Goal: Information Seeking & Learning: Find specific fact

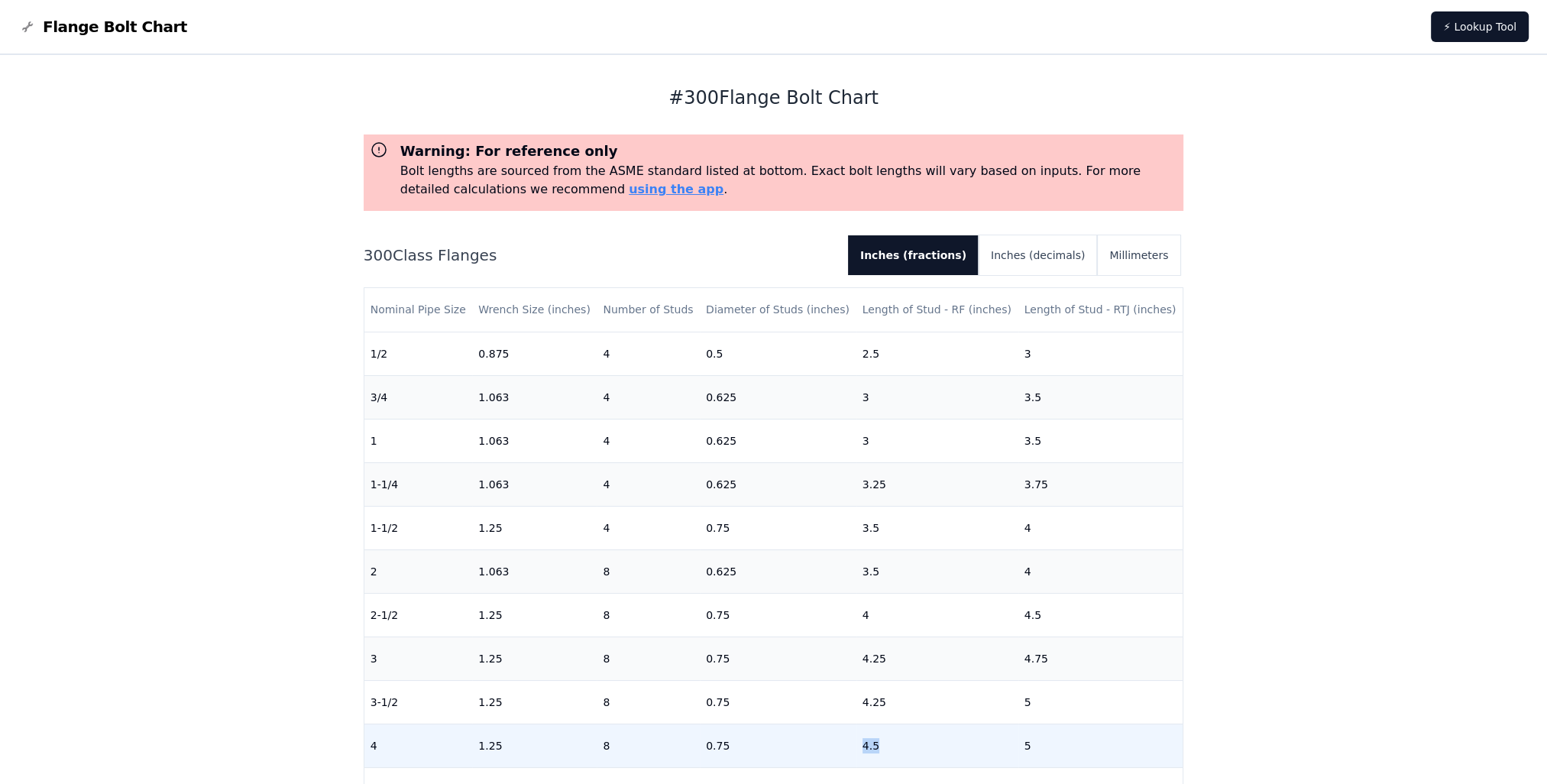
drag, startPoint x: 893, startPoint y: 748, endPoint x: 828, endPoint y: 750, distance: 65.0
click at [828, 750] on tr "4 1.25 8 0.75 4.5 5" at bounding box center [774, 745] width 819 height 43
click at [1250, 508] on div "# 300 Flange Bolt Chart Warning: For reference only Bolt lengths are sourced fr…" at bounding box center [773, 643] width 1547 height 1176
click at [1129, 252] on button "Millimeters" at bounding box center [1138, 255] width 83 height 40
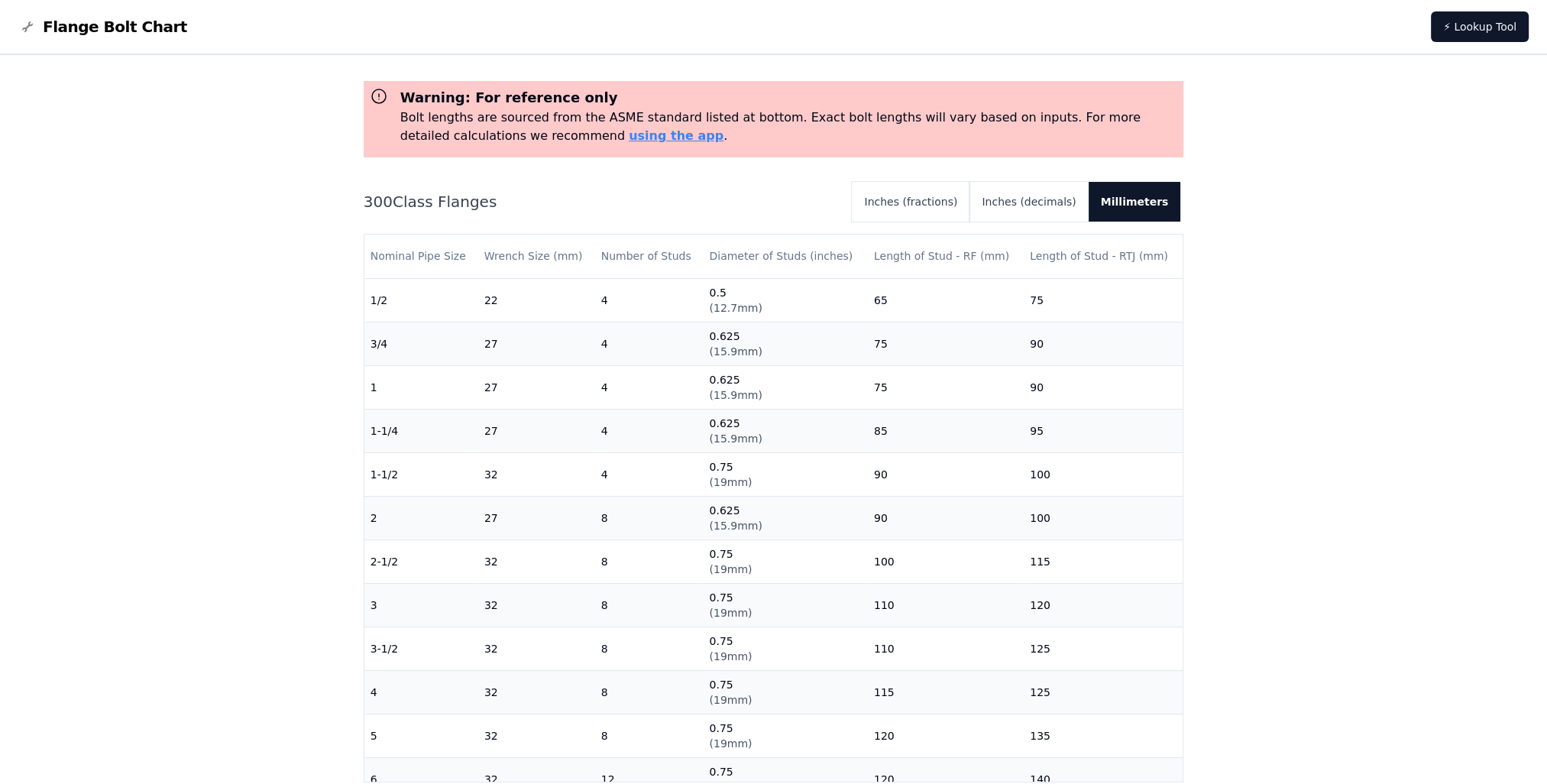
scroll to position [76, 0]
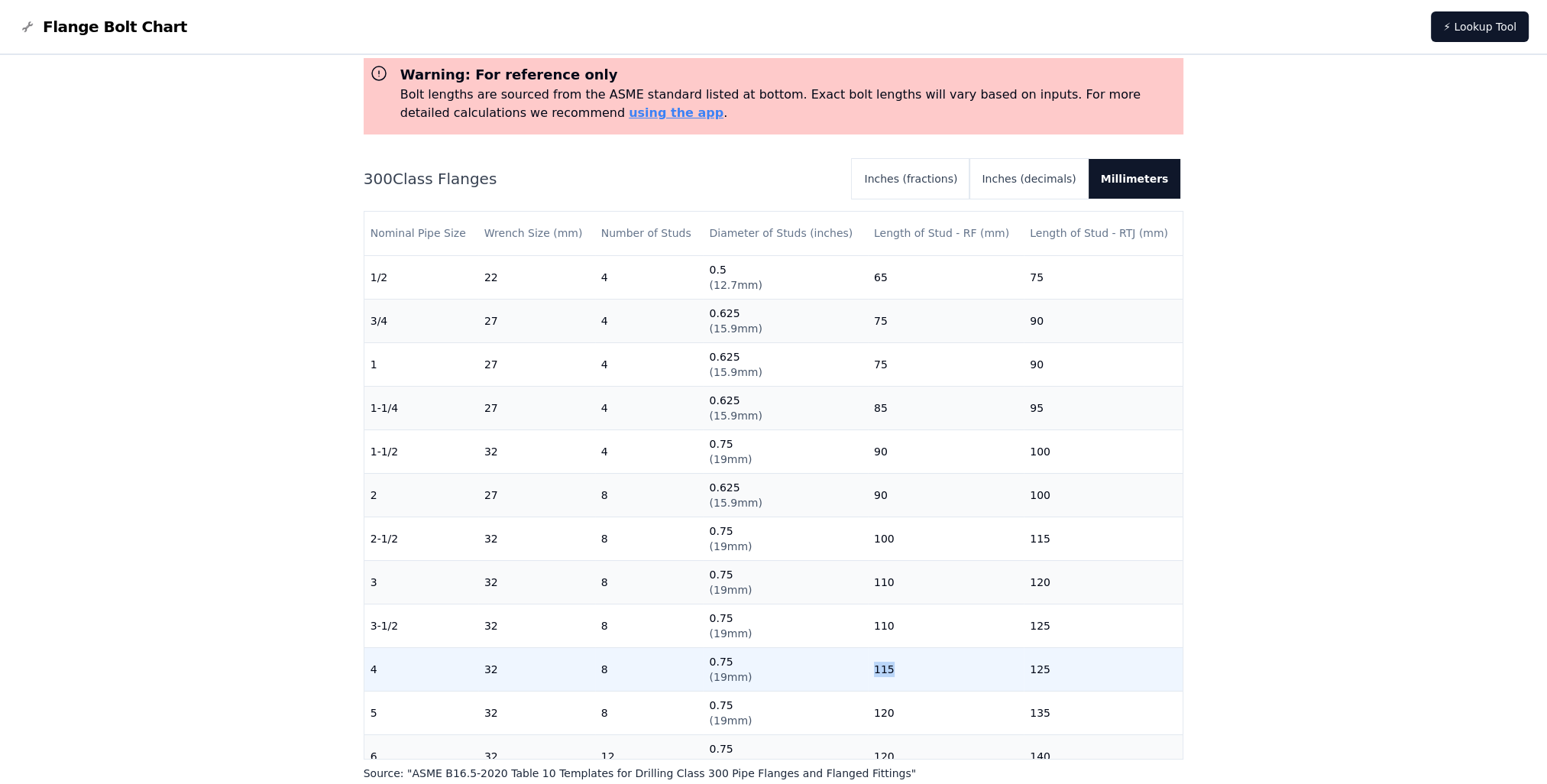
drag, startPoint x: 907, startPoint y: 677, endPoint x: 742, endPoint y: 679, distance: 165.0
click at [742, 679] on tr "4 32 8 0.75 ( 19mm ) 115 125" at bounding box center [774, 669] width 819 height 43
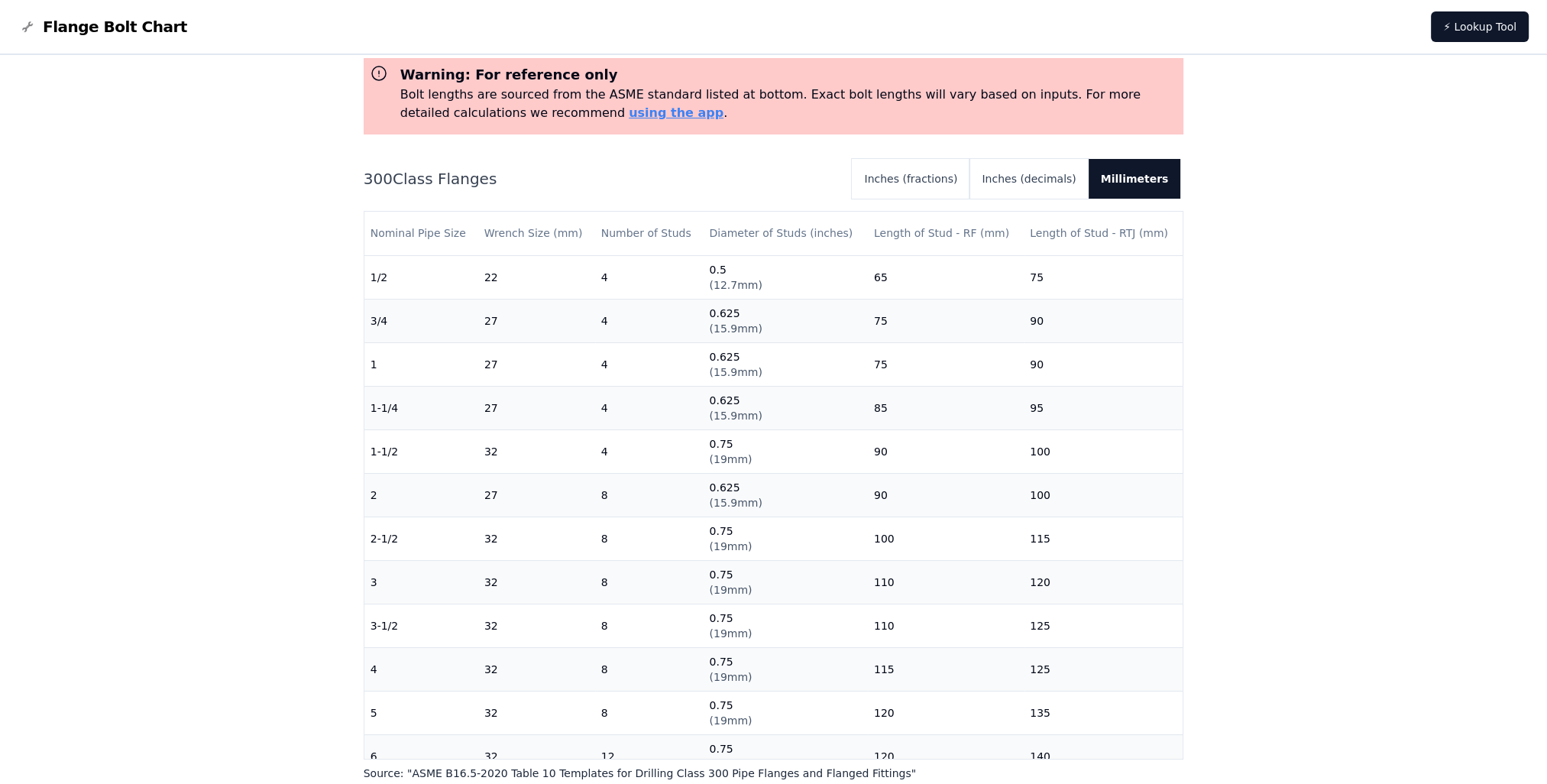
click at [192, 497] on div "# 300 Flange Bolt Chart Warning: For reference only Bolt lengths are sourced fr…" at bounding box center [773, 566] width 1547 height 1176
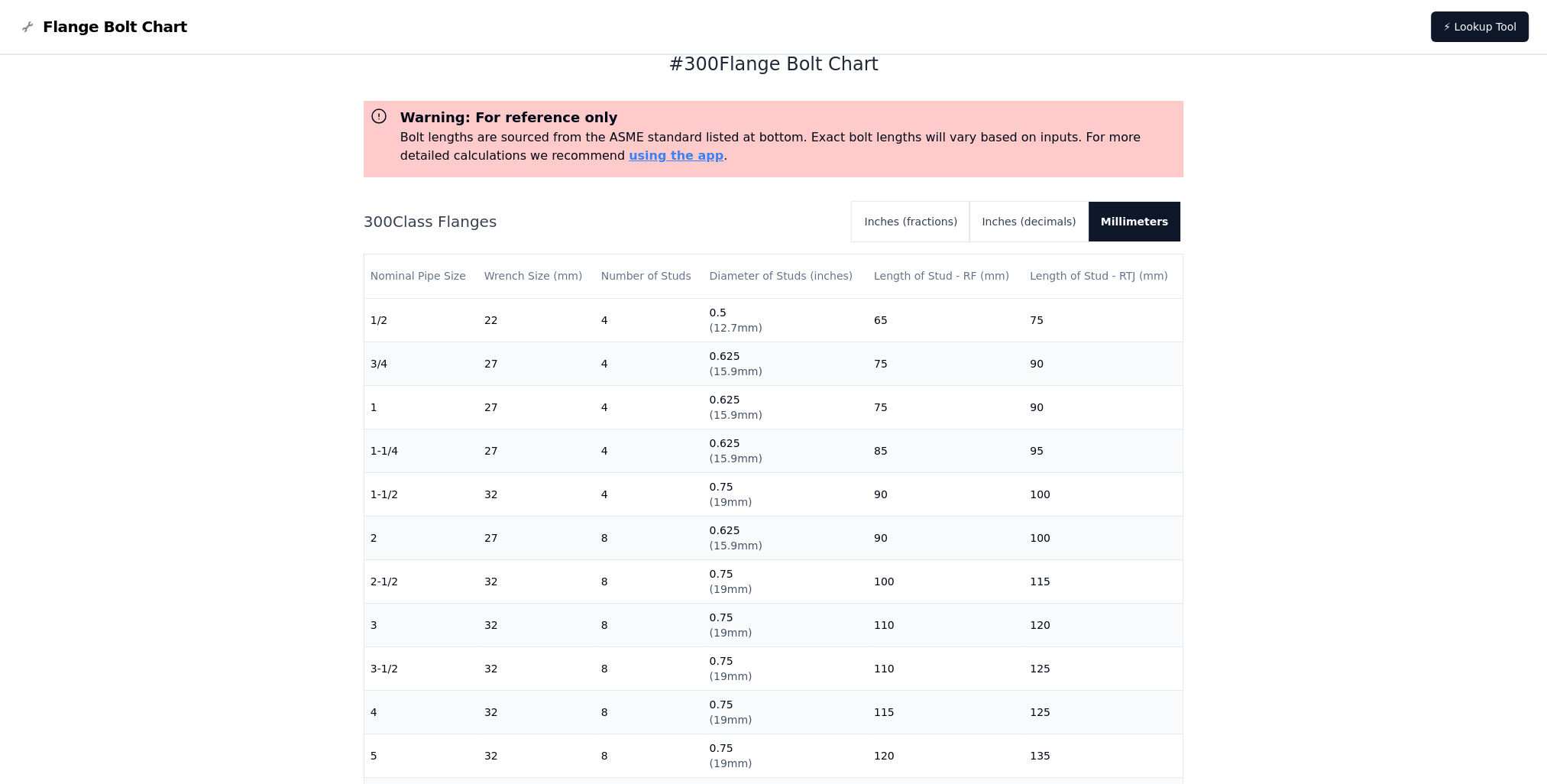
scroll to position [0, 0]
